Goal: Navigation & Orientation: Understand site structure

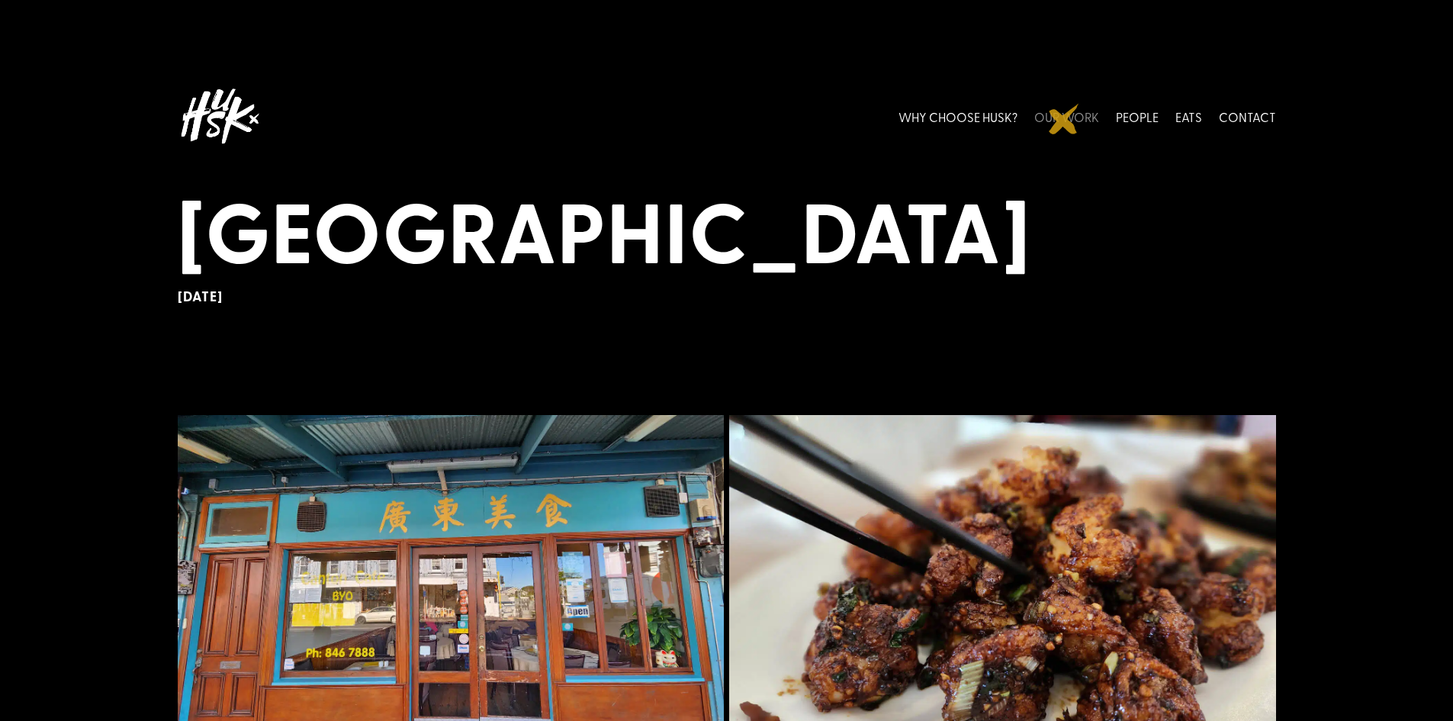
click at [1064, 119] on link "OUR WORK" at bounding box center [1066, 116] width 65 height 68
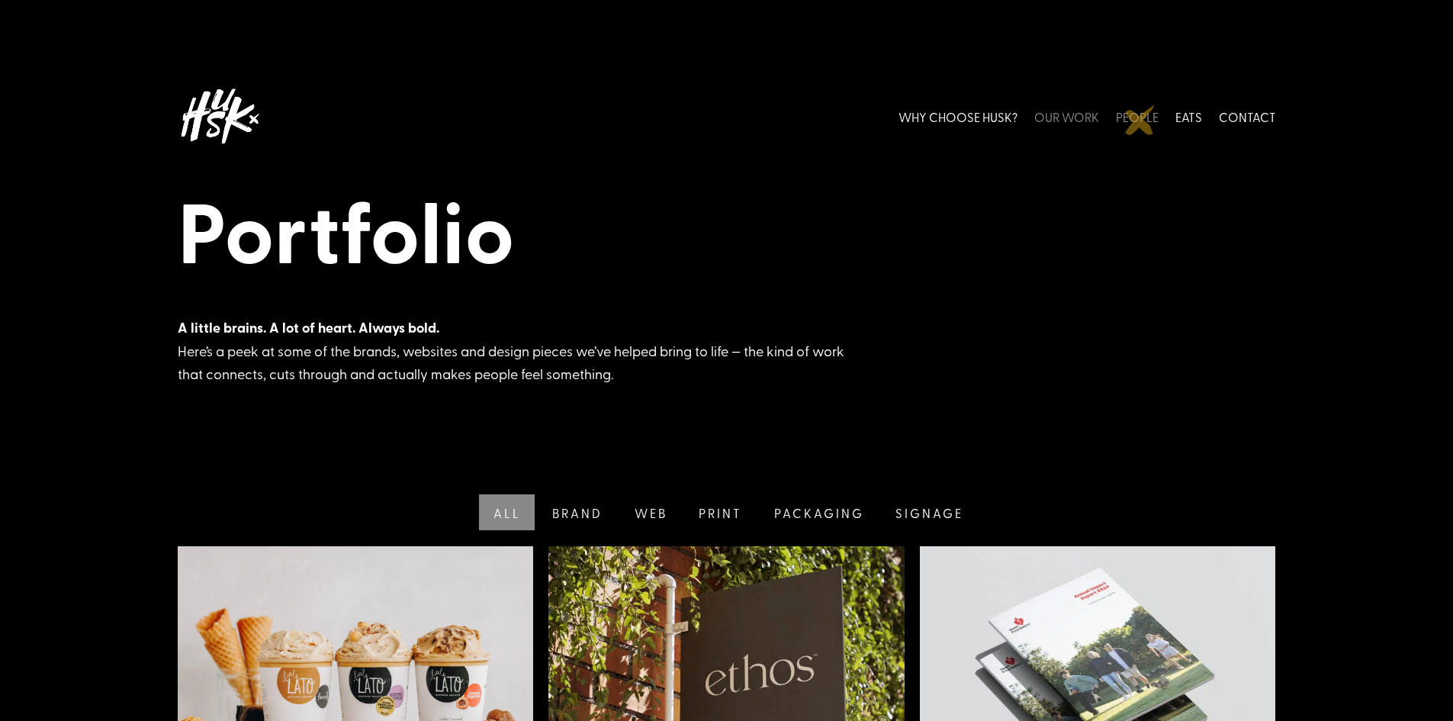
click at [1143, 119] on link "PEOPLE" at bounding box center [1137, 116] width 43 height 68
